Goal: Information Seeking & Learning: Learn about a topic

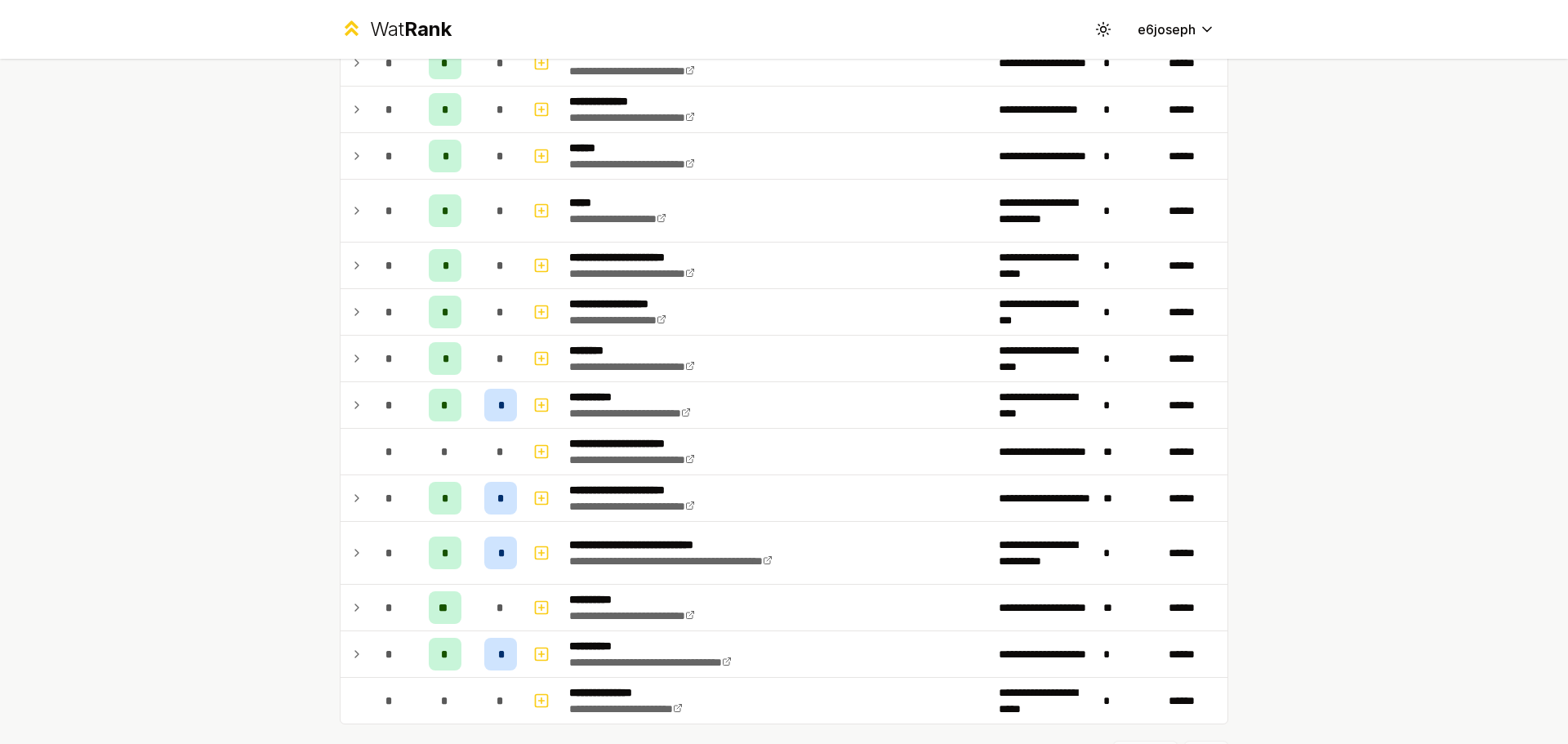
scroll to position [75, 0]
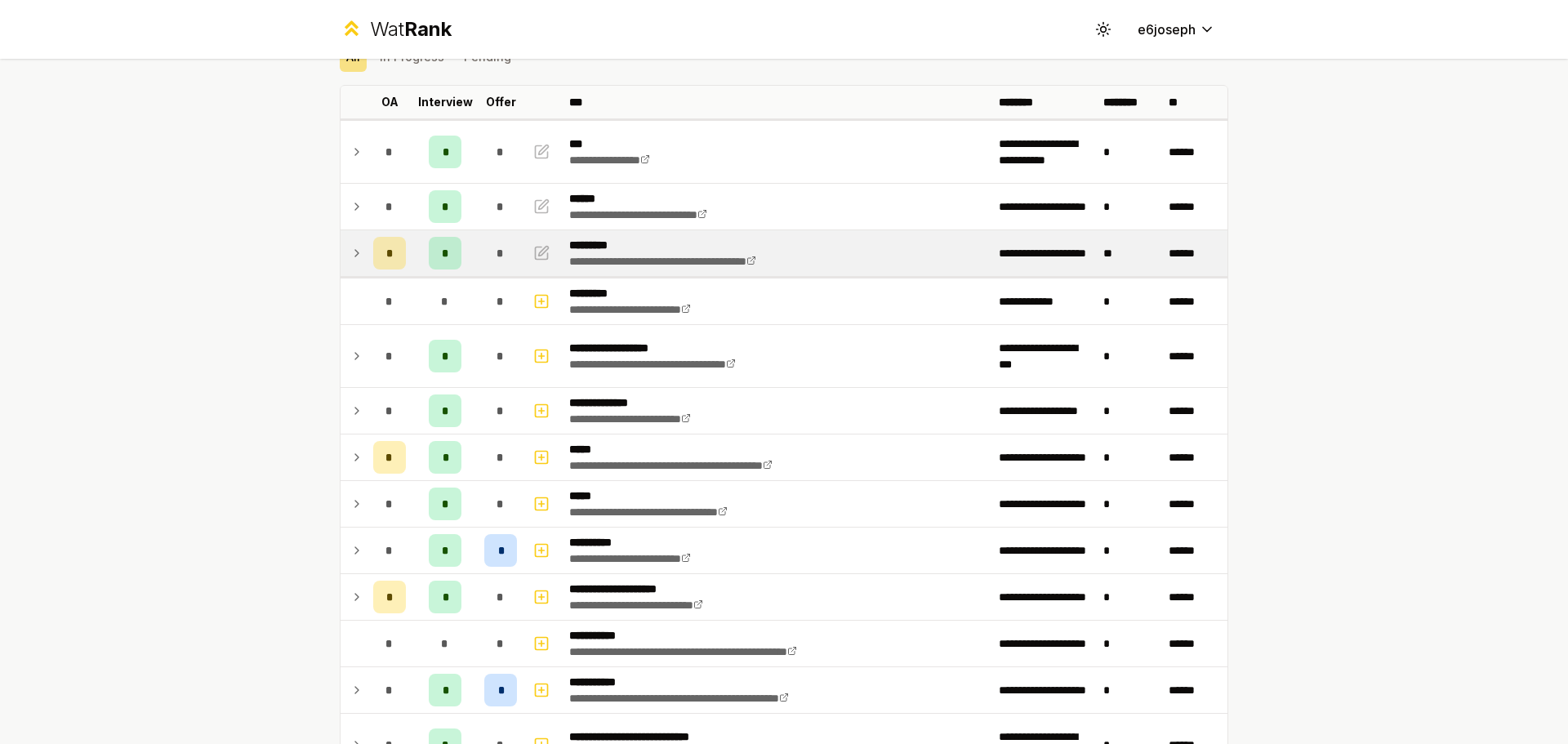
click at [918, 238] on td "**********" at bounding box center [777, 253] width 430 height 45
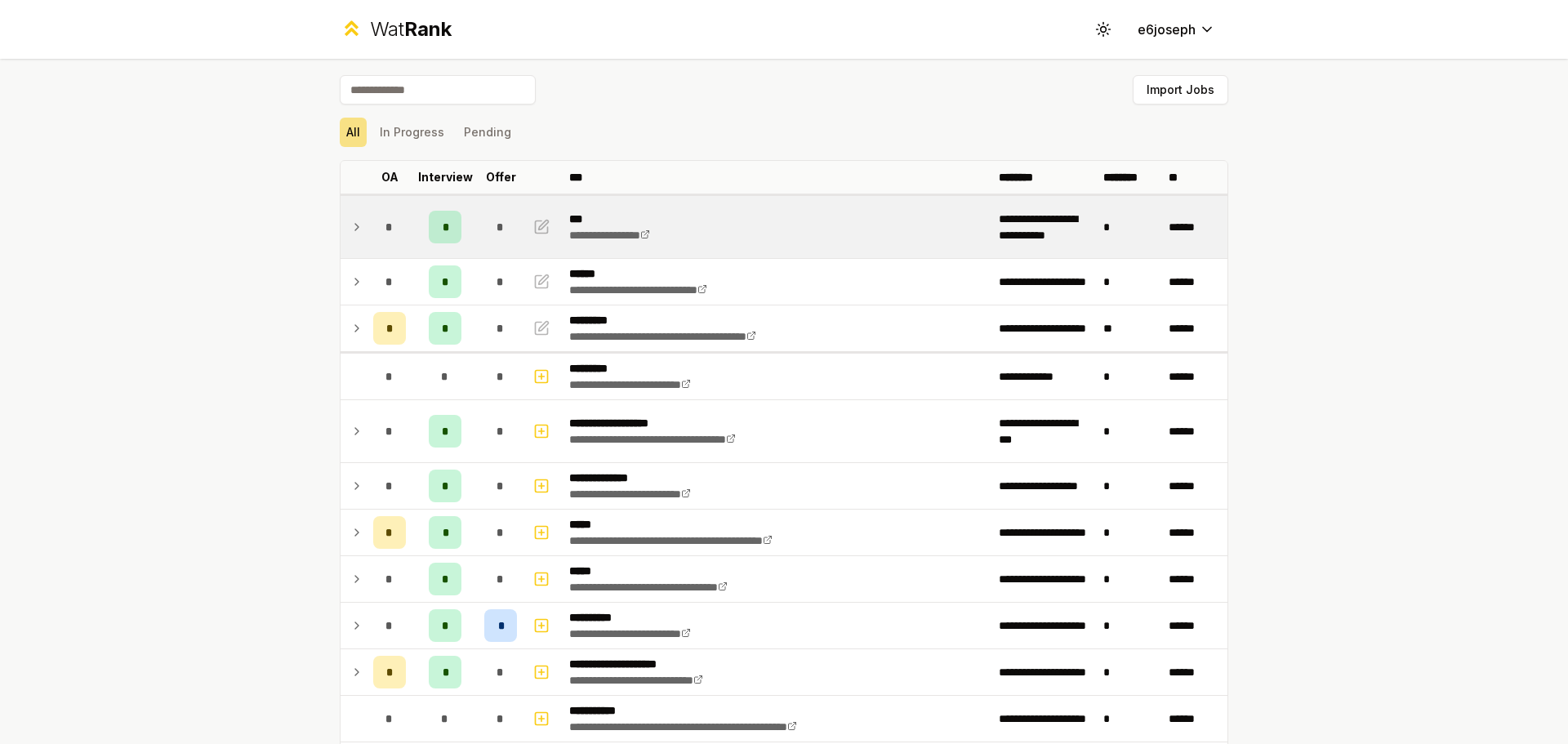
click at [733, 246] on td "**********" at bounding box center [777, 227] width 430 height 62
